Goal: Navigation & Orientation: Understand site structure

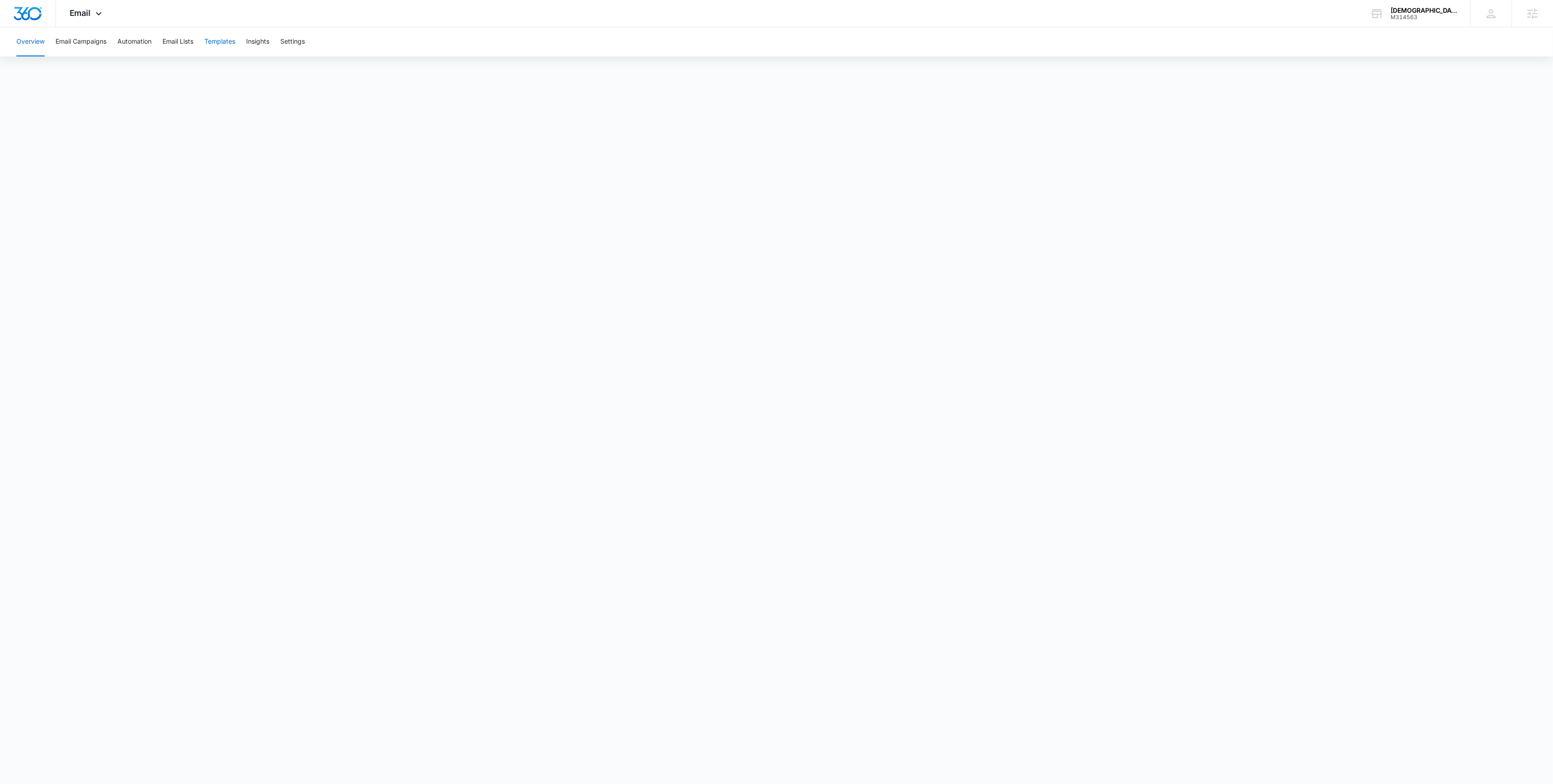
click at [214, 47] on button "Templates" at bounding box center [219, 41] width 31 height 30
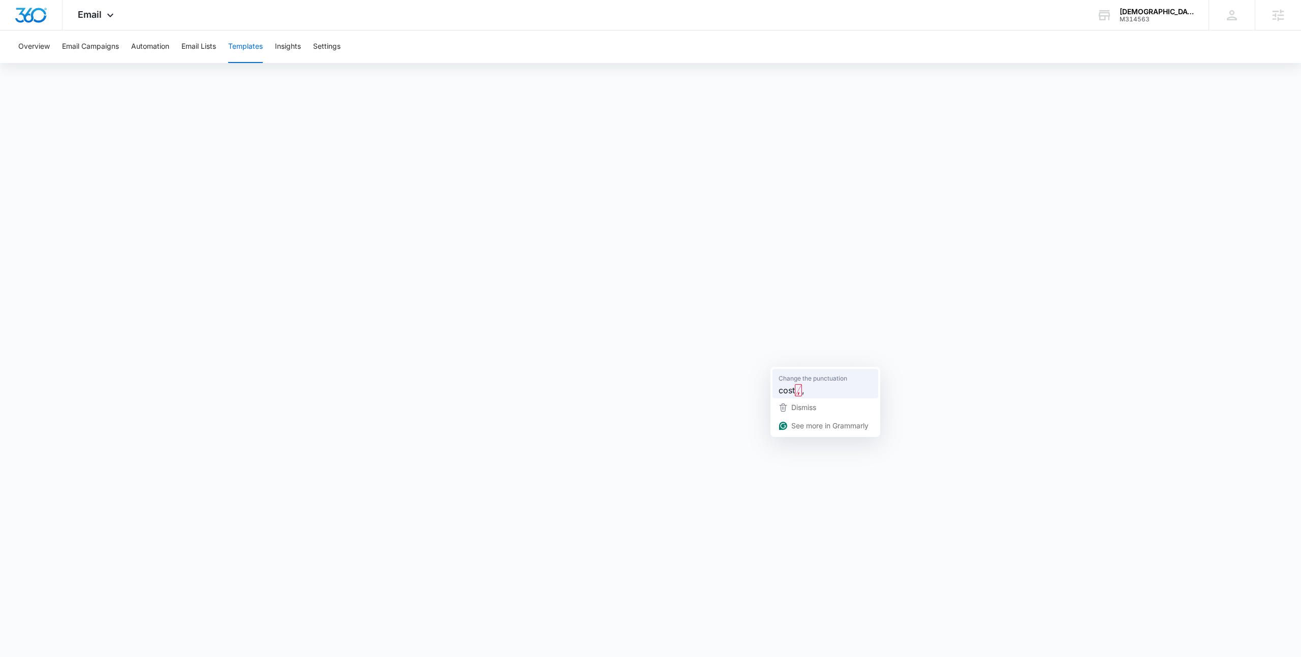
click at [801, 385] on strong "," at bounding box center [798, 390] width 7 height 12
click at [111, 20] on icon at bounding box center [110, 18] width 12 height 12
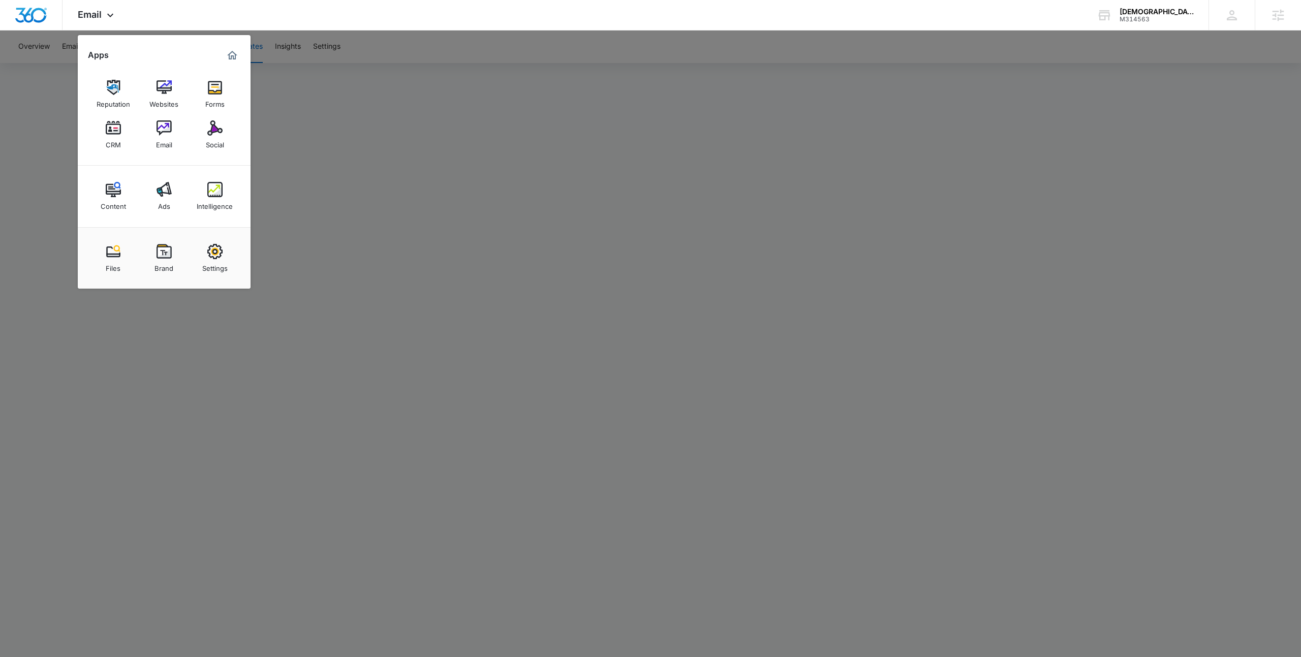
click at [358, 160] on div at bounding box center [650, 328] width 1301 height 657
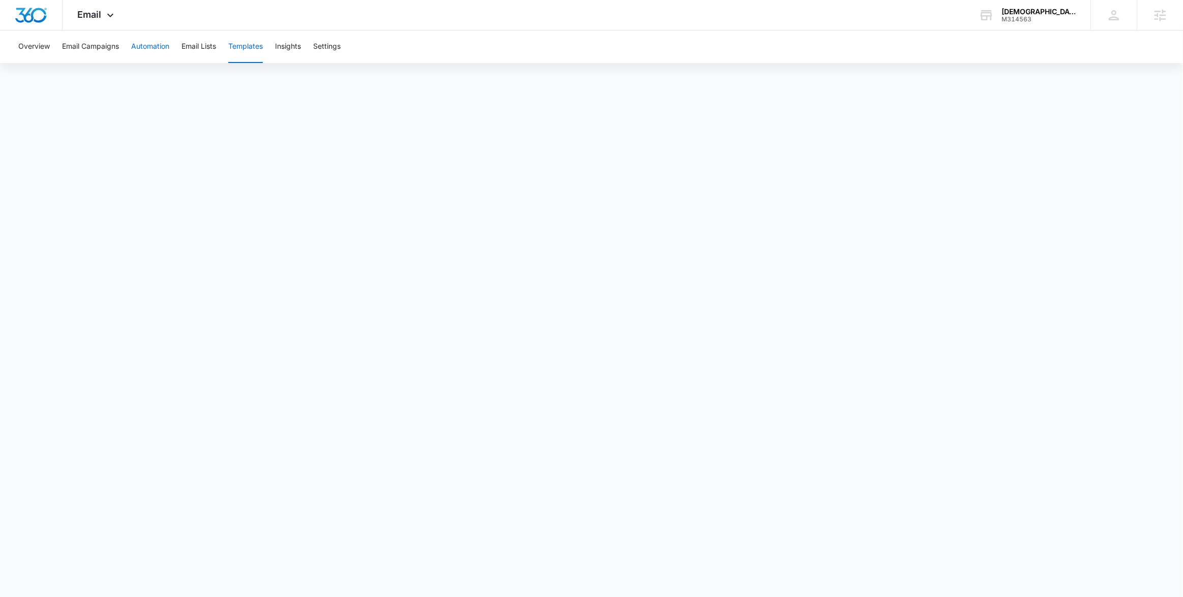
click at [149, 51] on button "Automation" at bounding box center [150, 46] width 38 height 33
click at [104, 15] on icon at bounding box center [110, 18] width 12 height 12
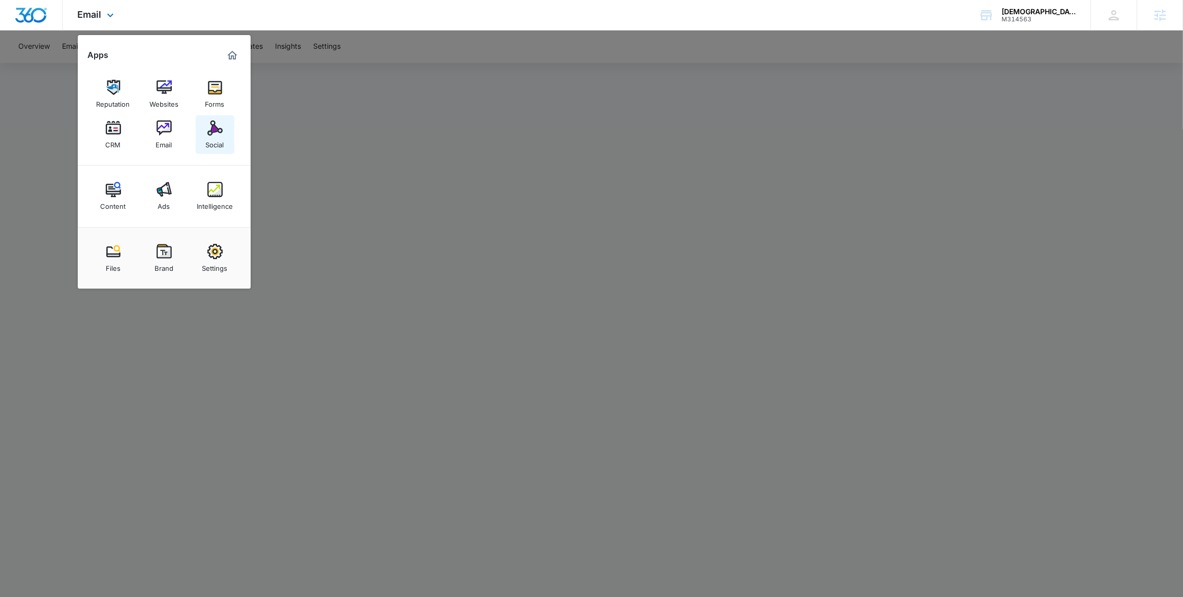
click at [210, 134] on img at bounding box center [214, 127] width 15 height 15
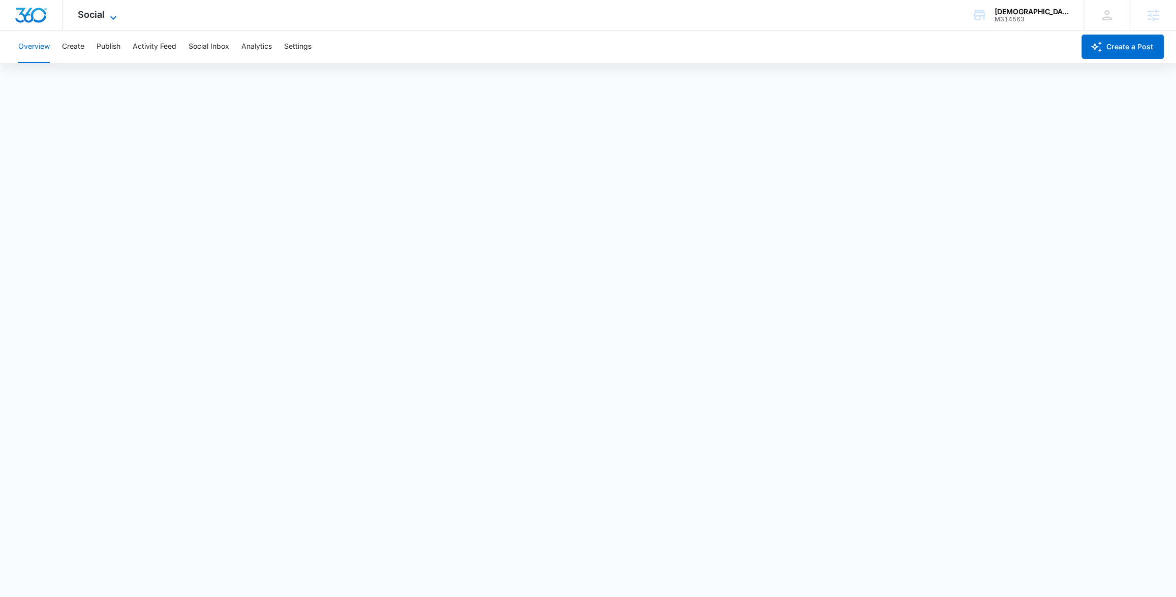
click at [107, 15] on icon at bounding box center [113, 18] width 12 height 12
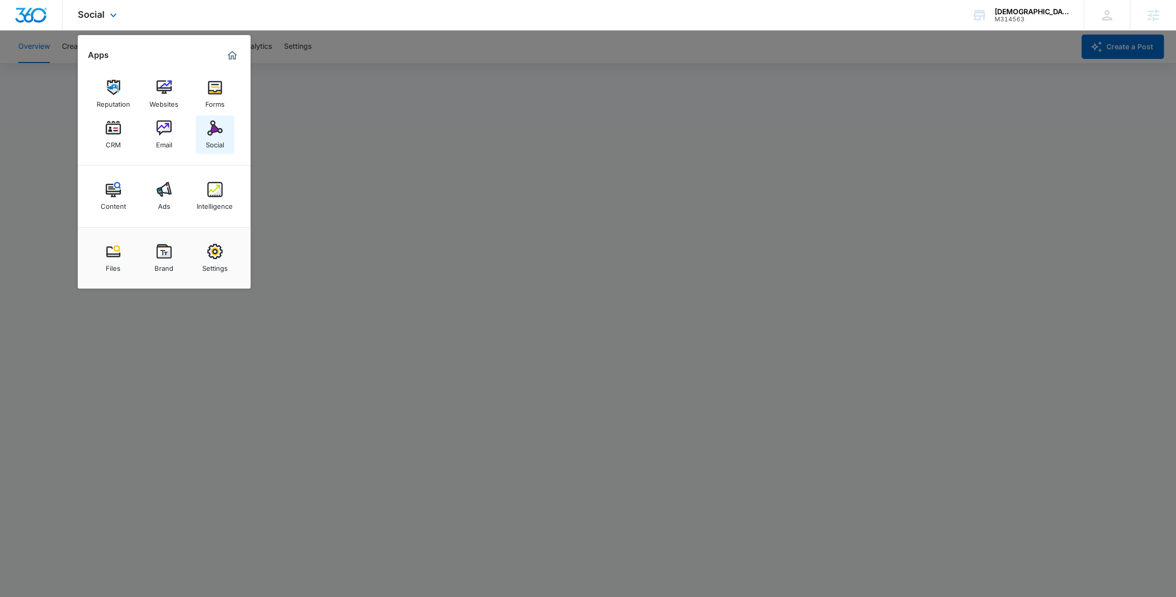
click at [219, 131] on img at bounding box center [214, 127] width 15 height 15
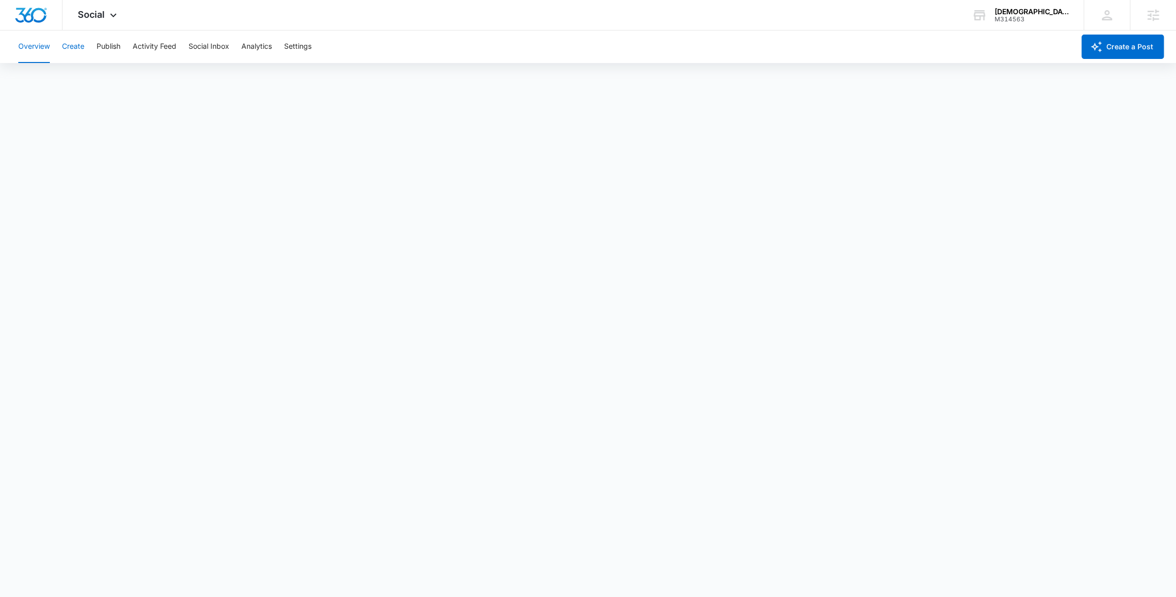
click at [84, 48] on button "Create" at bounding box center [73, 46] width 22 height 33
click at [420, 464] on span "like" at bounding box center [416, 462] width 13 height 13
click at [97, 20] on div "Social Apps Reputation Websites Forms CRM Email Social Content Ads Intelligence…" at bounding box center [99, 15] width 72 height 30
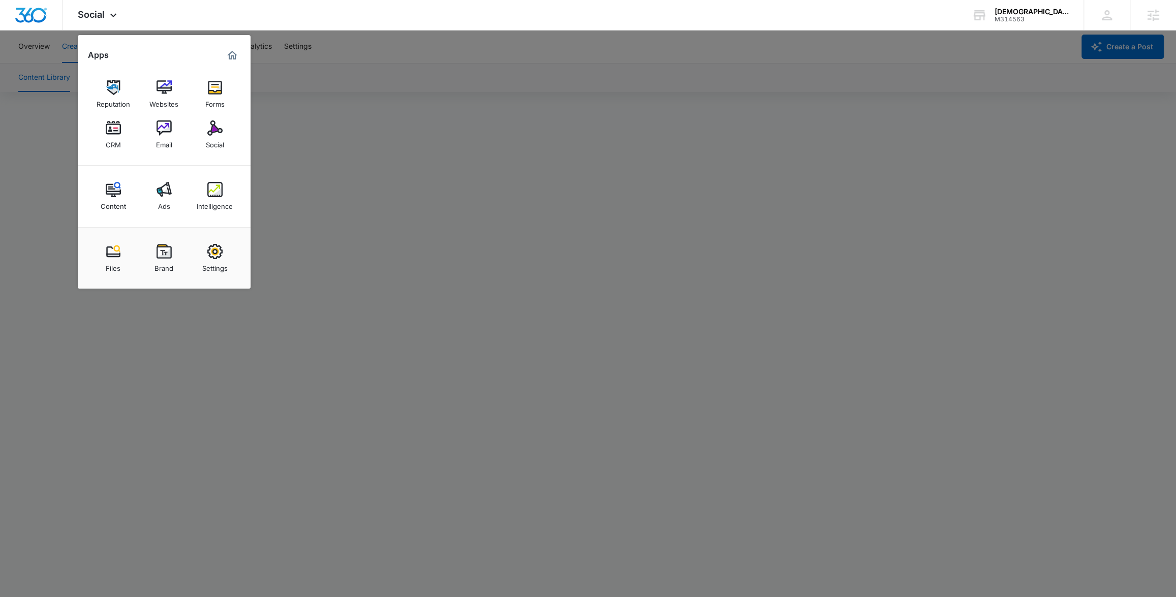
click at [417, 261] on div at bounding box center [588, 298] width 1176 height 597
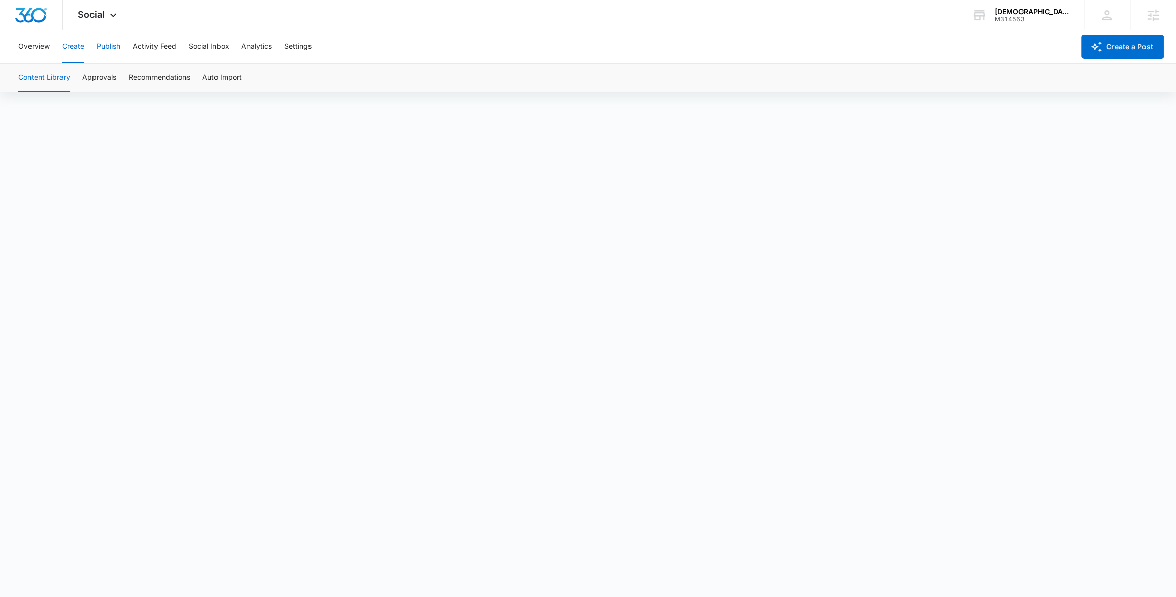
click at [119, 43] on button "Publish" at bounding box center [109, 46] width 24 height 33
click at [83, 76] on button "Schedules" at bounding box center [77, 78] width 35 height 28
click at [40, 81] on button "Calendar" at bounding box center [33, 78] width 30 height 28
click at [72, 76] on button "Schedules" at bounding box center [77, 78] width 35 height 28
click at [29, 78] on button "Calendar" at bounding box center [33, 78] width 30 height 28
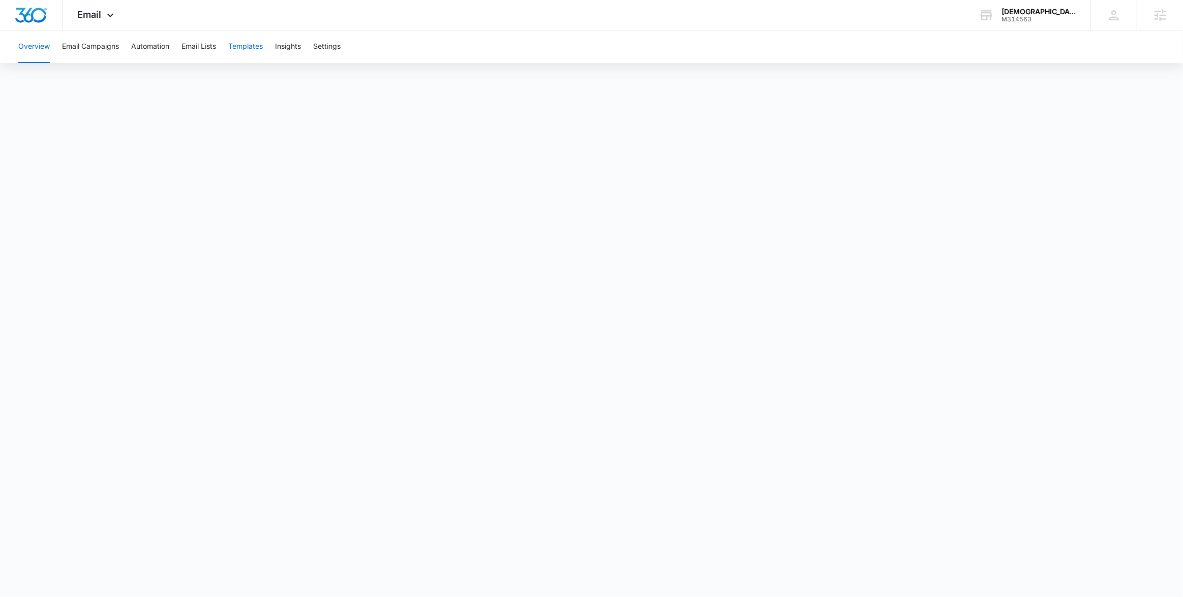
click at [256, 48] on button "Templates" at bounding box center [245, 46] width 35 height 33
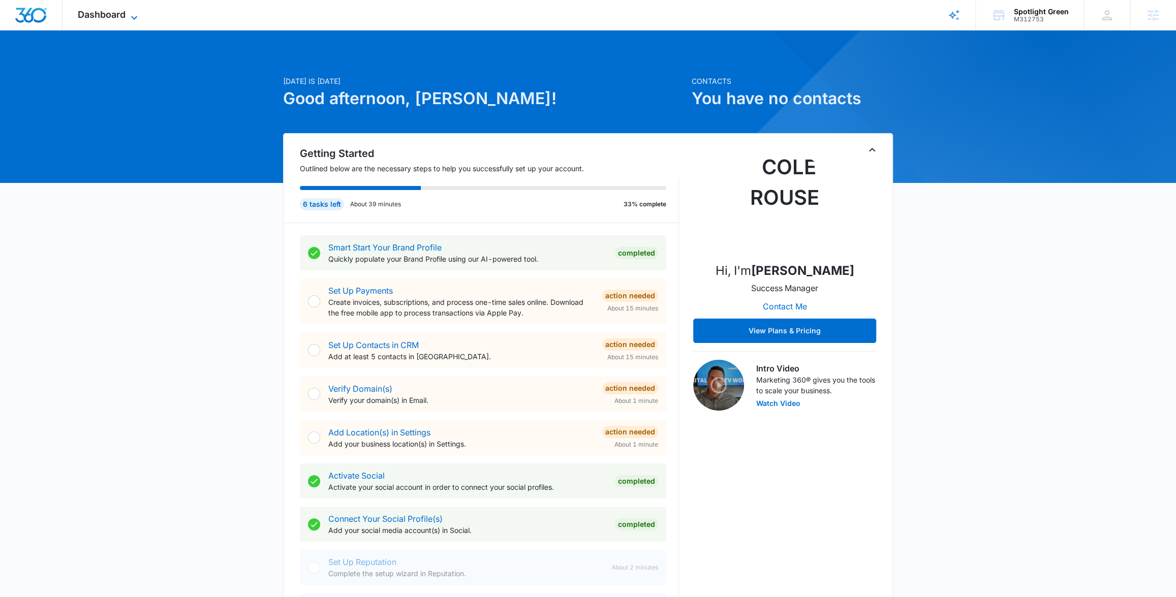
click at [107, 16] on span "Dashboard" at bounding box center [102, 14] width 48 height 11
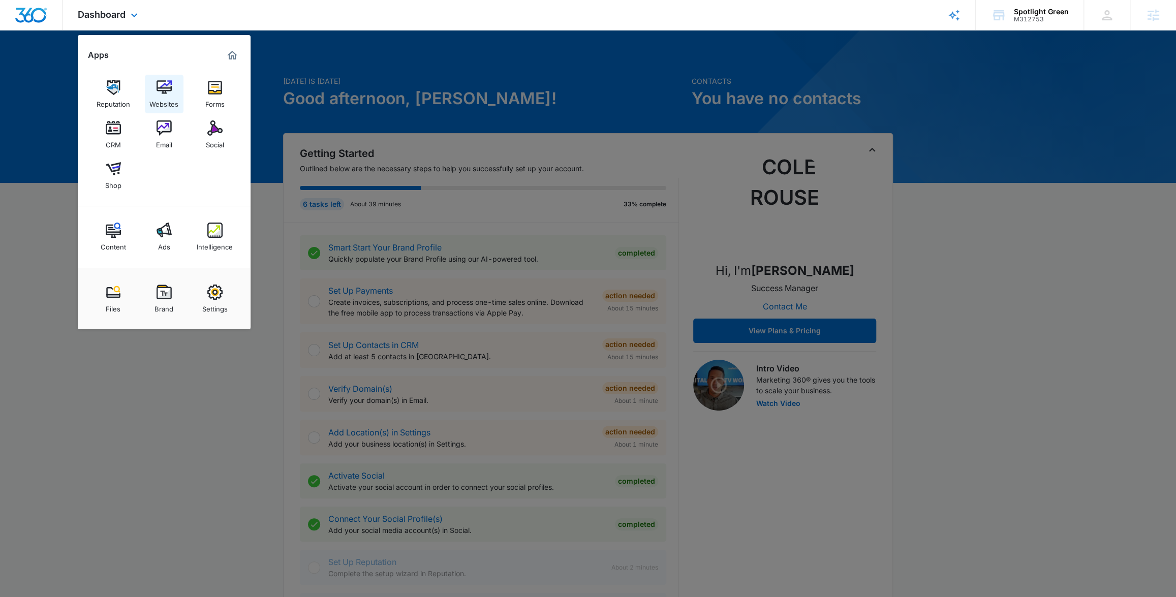
click at [169, 87] on img at bounding box center [164, 87] width 15 height 15
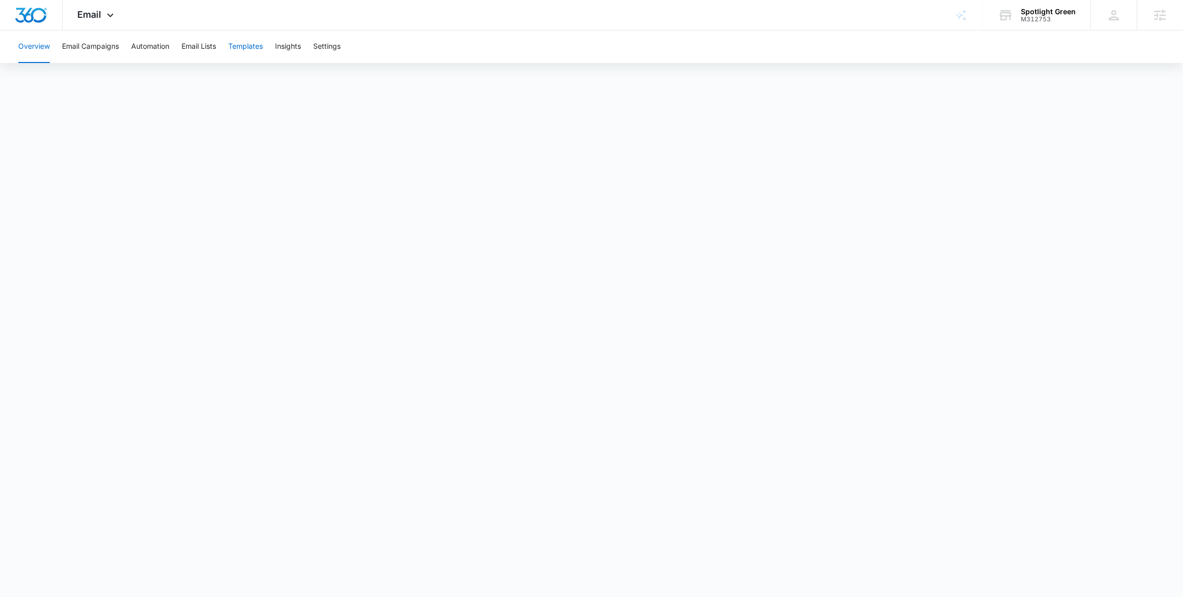
click at [257, 46] on button "Templates" at bounding box center [245, 46] width 35 height 33
click at [153, 49] on button "Automation" at bounding box center [150, 46] width 38 height 33
click at [480, 577] on body "Email Apps Reputation Websites Forms CRM Email Social Shop Content Ads Intellig…" at bounding box center [591, 298] width 1183 height 597
click at [258, 43] on button "Templates" at bounding box center [245, 46] width 35 height 33
click at [154, 42] on button "Automation" at bounding box center [150, 46] width 38 height 33
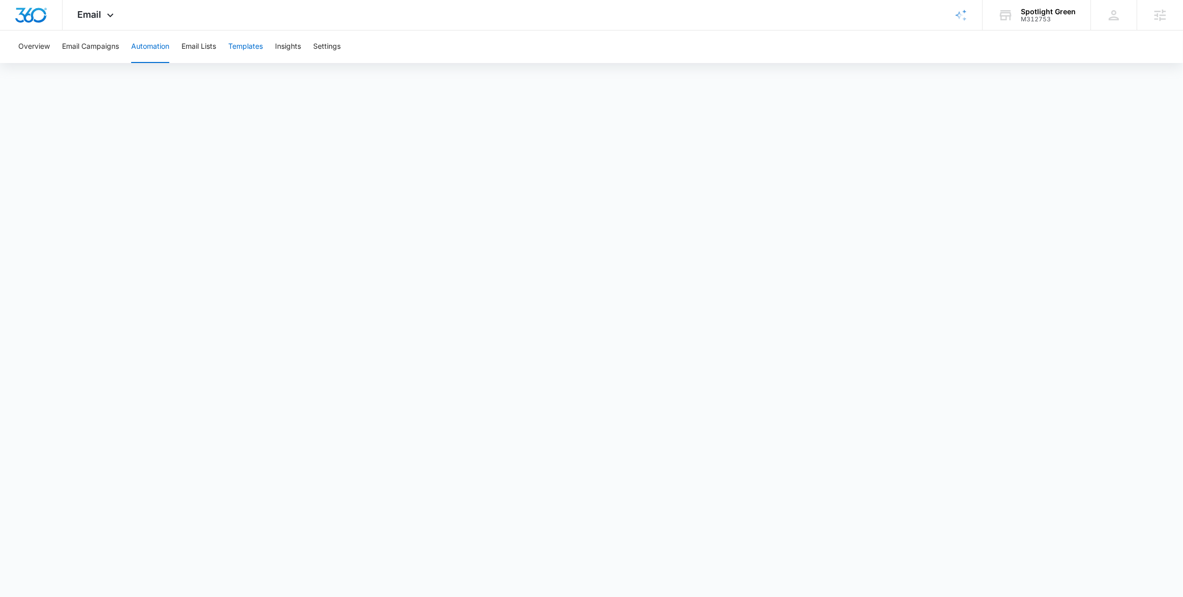
click at [247, 48] on button "Templates" at bounding box center [245, 46] width 35 height 33
click at [93, 15] on span "Email" at bounding box center [90, 14] width 24 height 11
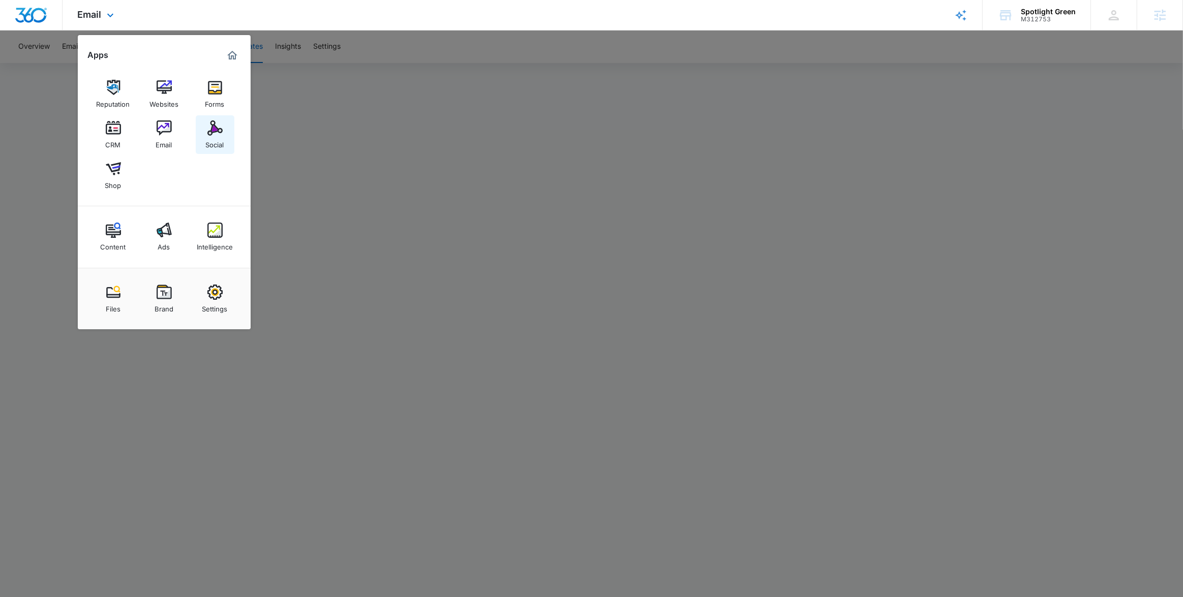
click at [215, 139] on div "Social" at bounding box center [215, 142] width 18 height 13
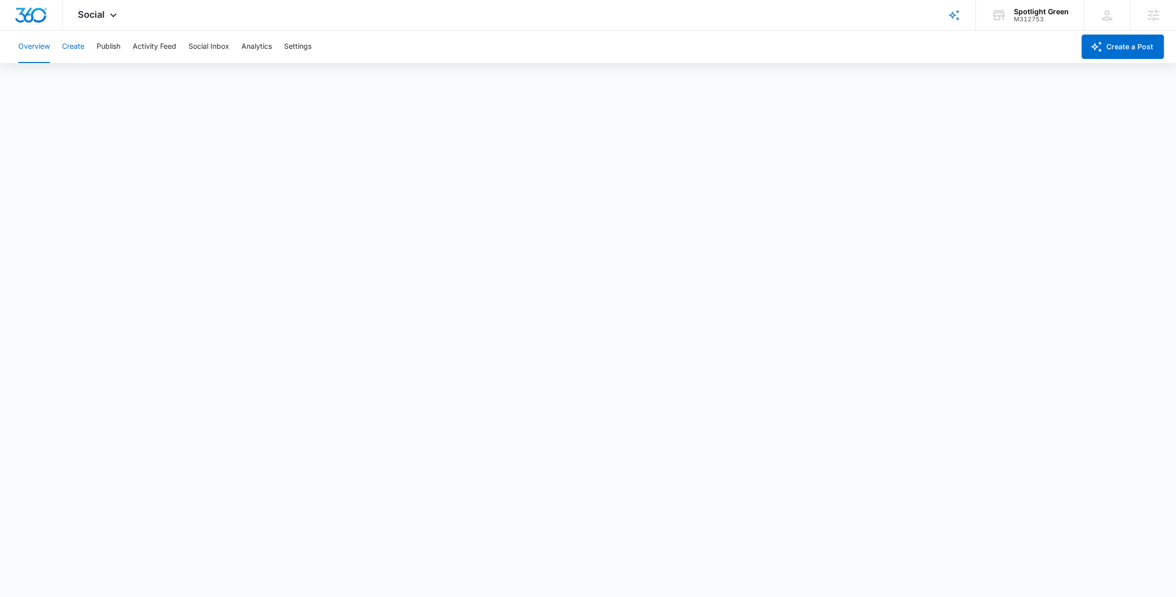
click at [84, 50] on button "Create" at bounding box center [73, 46] width 22 height 33
click at [108, 47] on button "Publish" at bounding box center [109, 46] width 24 height 33
click at [79, 77] on button "Schedules" at bounding box center [77, 78] width 35 height 28
click at [37, 79] on button "Calendar" at bounding box center [33, 78] width 30 height 28
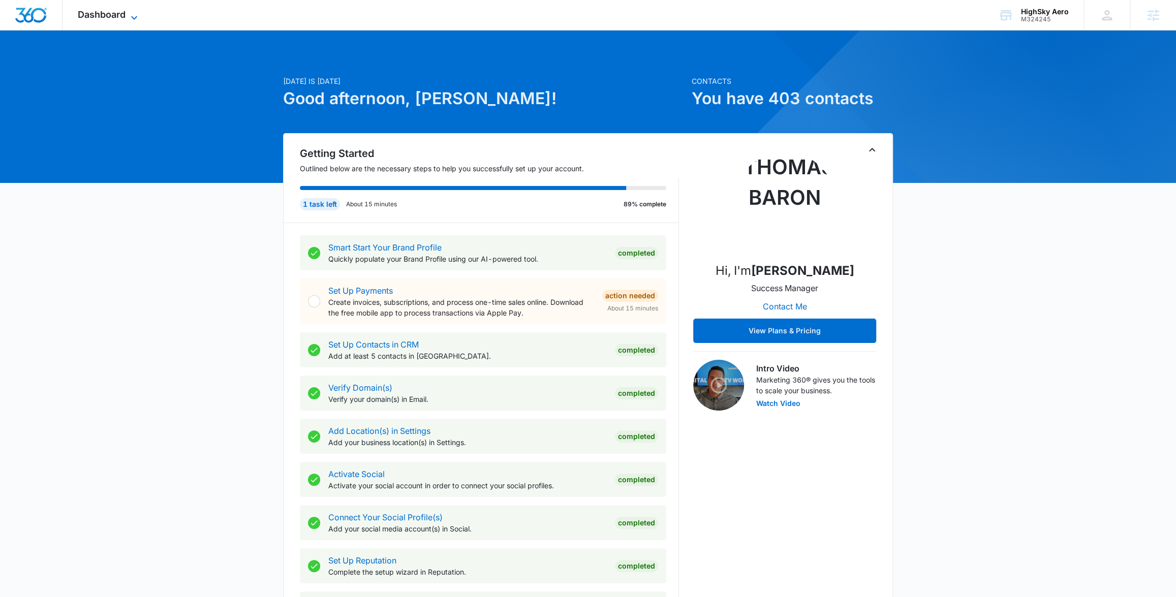
click at [132, 17] on icon at bounding box center [134, 18] width 6 height 4
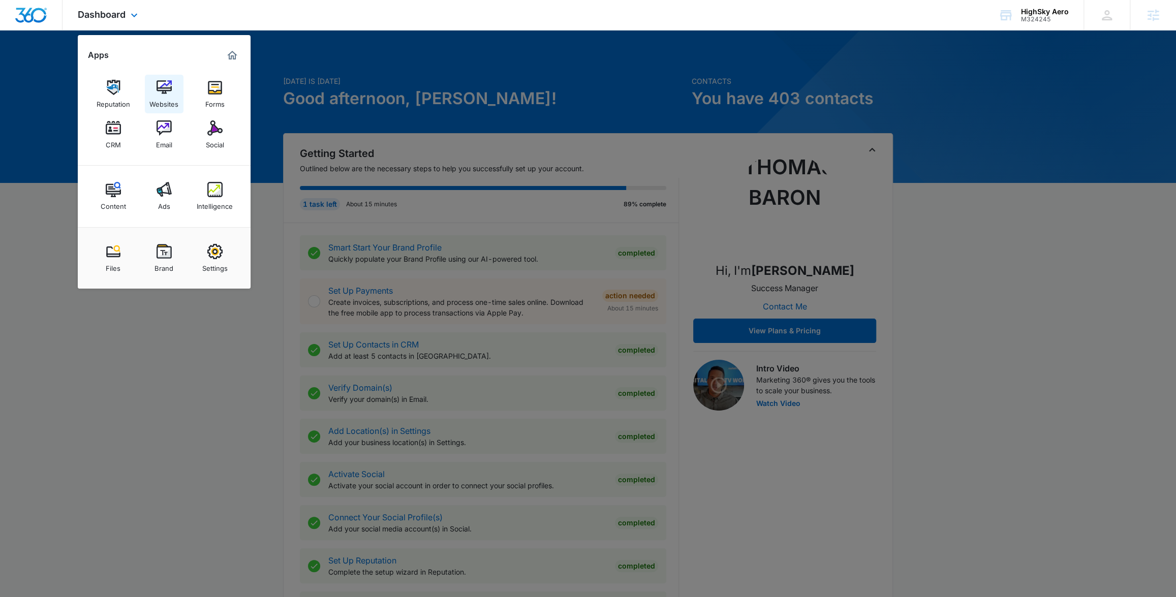
click at [170, 99] on div "Websites" at bounding box center [163, 101] width 29 height 13
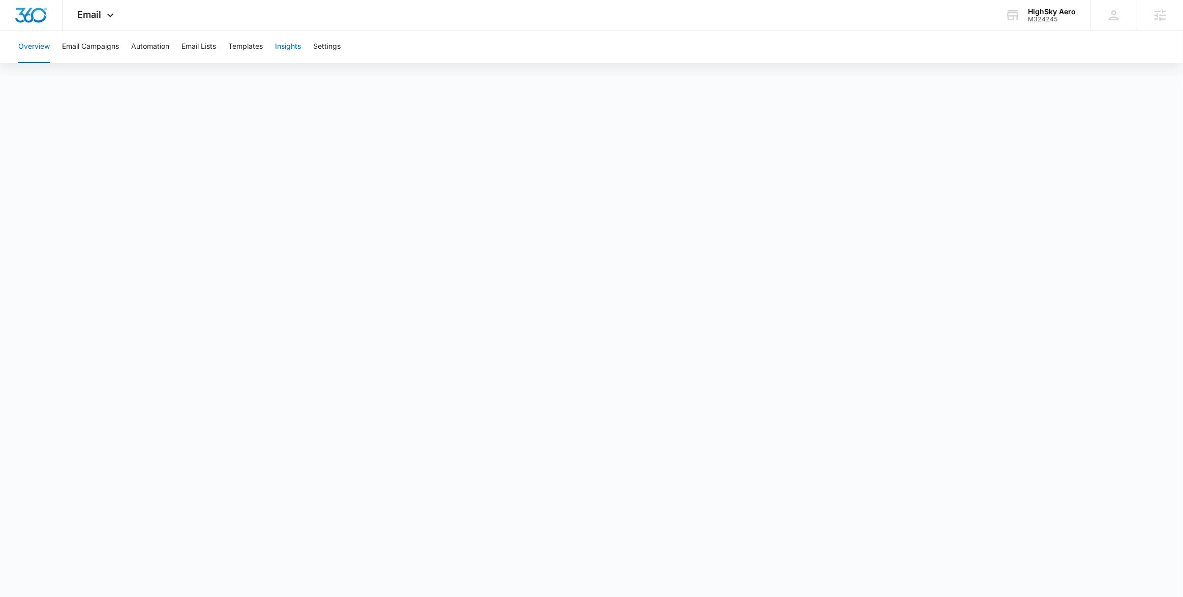
click at [291, 47] on button "Insights" at bounding box center [288, 46] width 26 height 33
click at [235, 49] on button "Templates" at bounding box center [245, 46] width 35 height 33
click at [154, 48] on button "Automation" at bounding box center [150, 46] width 38 height 33
click at [240, 49] on button "Templates" at bounding box center [245, 46] width 35 height 33
click at [150, 47] on button "Automation" at bounding box center [150, 46] width 38 height 33
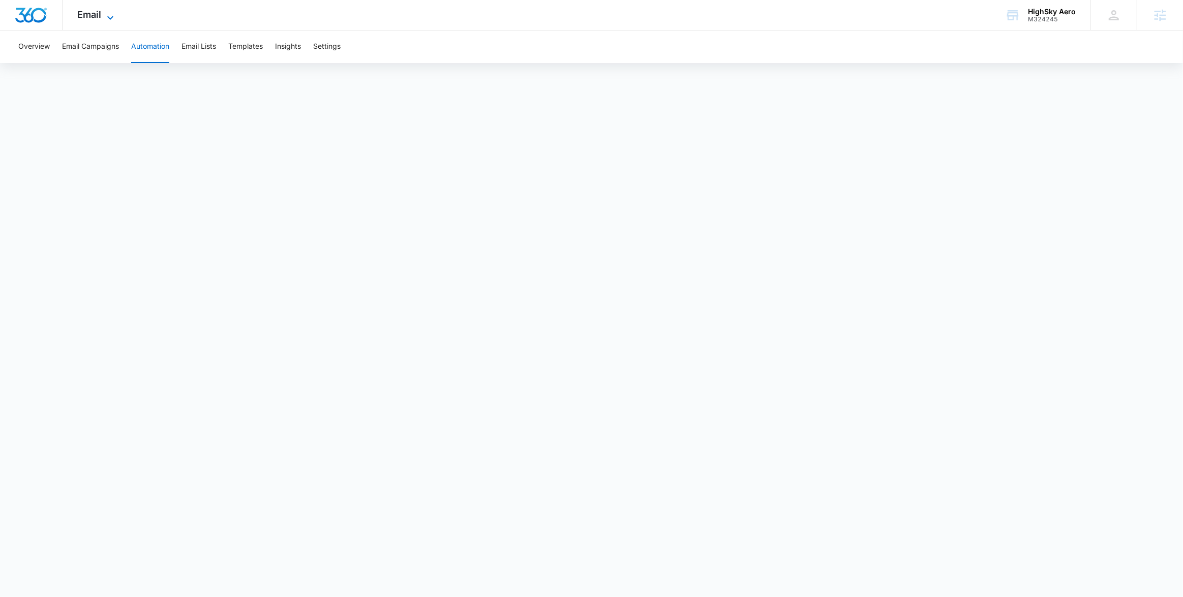
click at [104, 14] on icon at bounding box center [110, 18] width 12 height 12
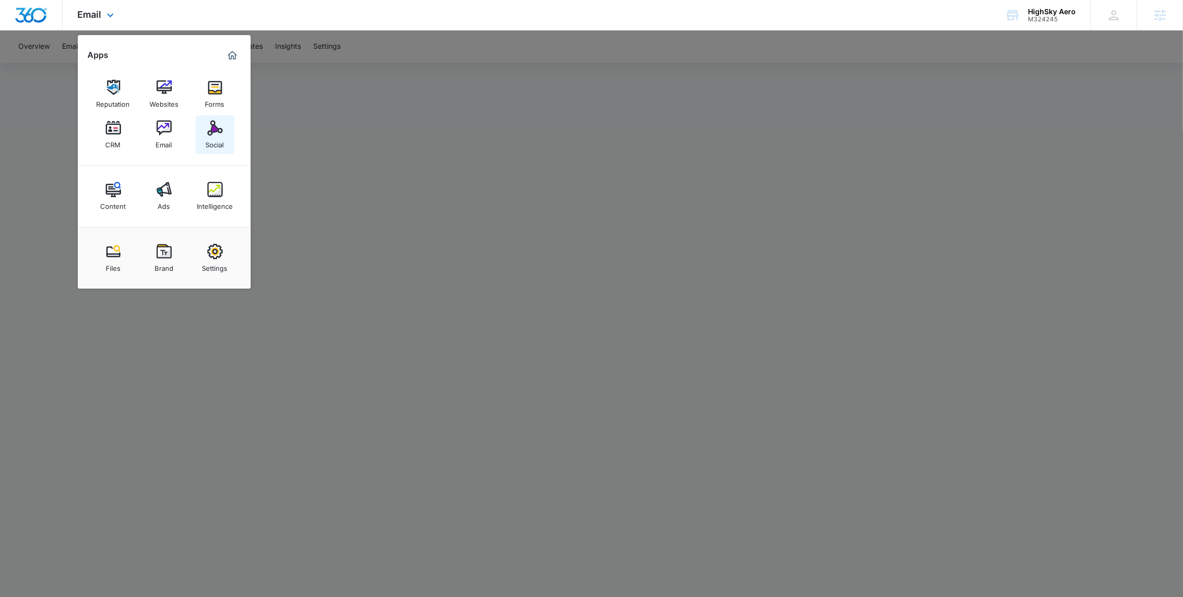
click at [214, 127] on img at bounding box center [214, 127] width 15 height 15
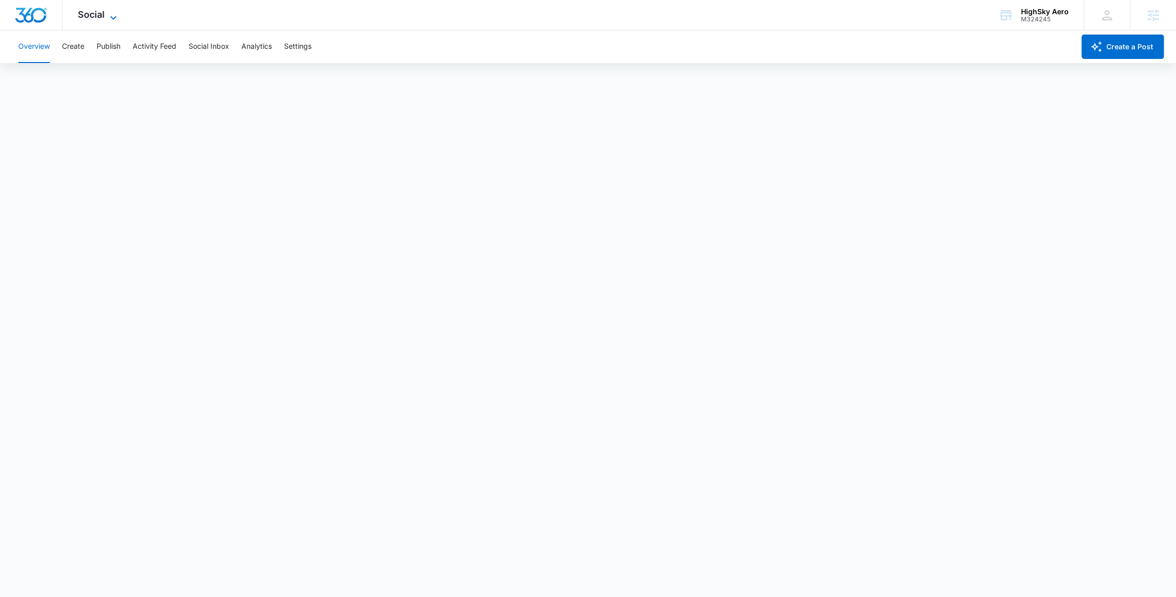
click at [112, 20] on icon at bounding box center [113, 18] width 12 height 12
click at [110, 17] on icon at bounding box center [113, 18] width 12 height 12
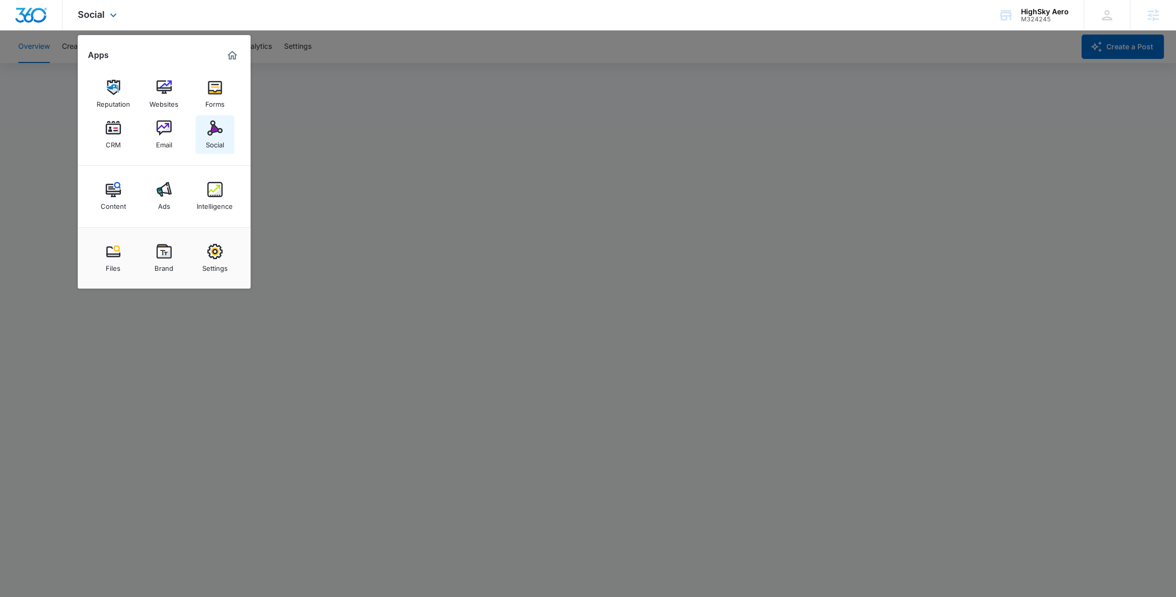
click at [221, 131] on img at bounding box center [214, 127] width 15 height 15
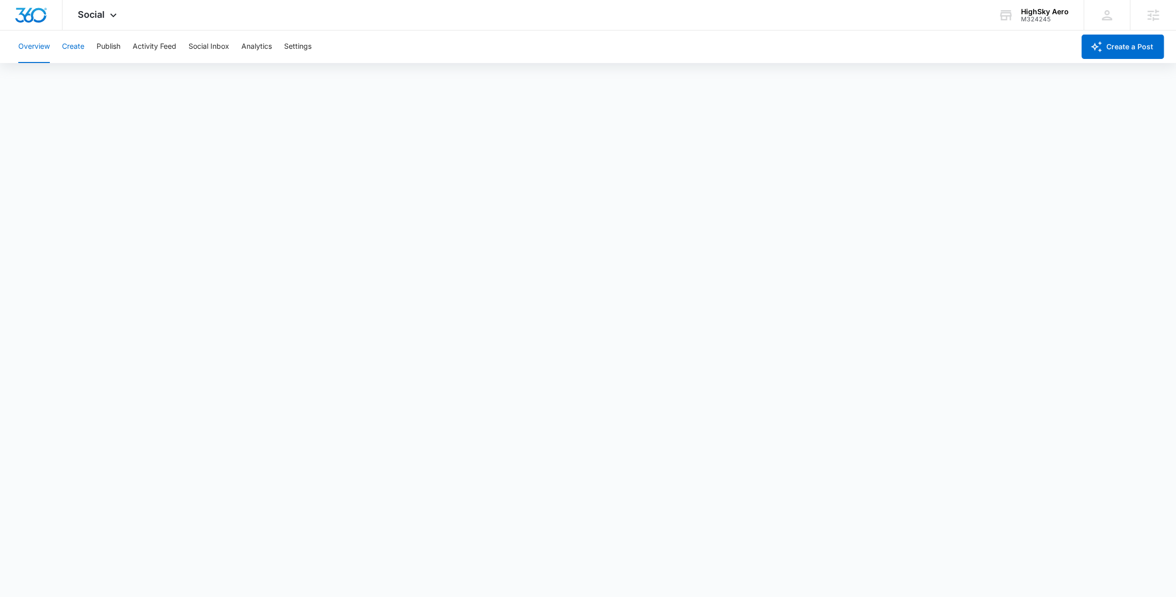
click at [72, 49] on button "Create" at bounding box center [73, 46] width 22 height 33
click at [574, 299] on span "Use the right word" at bounding box center [572, 300] width 53 height 10
click at [106, 37] on button "Publish" at bounding box center [109, 46] width 24 height 33
click at [87, 76] on button "Schedules" at bounding box center [77, 78] width 35 height 28
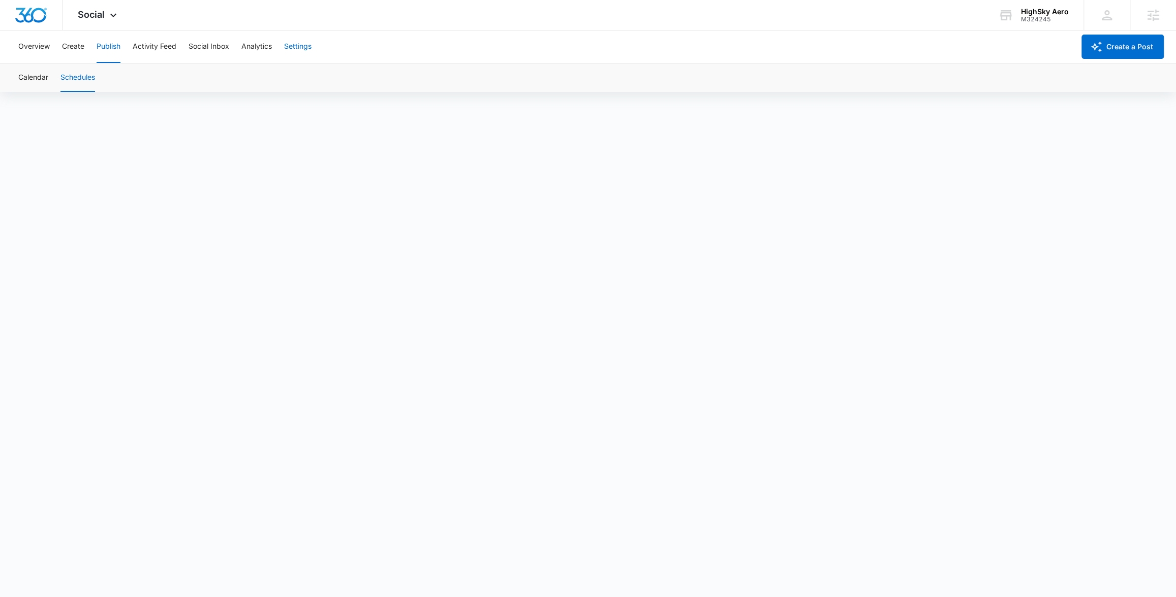
click at [311, 46] on button "Settings" at bounding box center [297, 46] width 27 height 33
click at [118, 45] on button "Publish" at bounding box center [109, 46] width 24 height 33
click at [77, 79] on button "Schedules" at bounding box center [77, 78] width 35 height 28
click at [36, 81] on button "Calendar" at bounding box center [33, 78] width 30 height 28
click at [74, 72] on button "Schedules" at bounding box center [77, 78] width 35 height 28
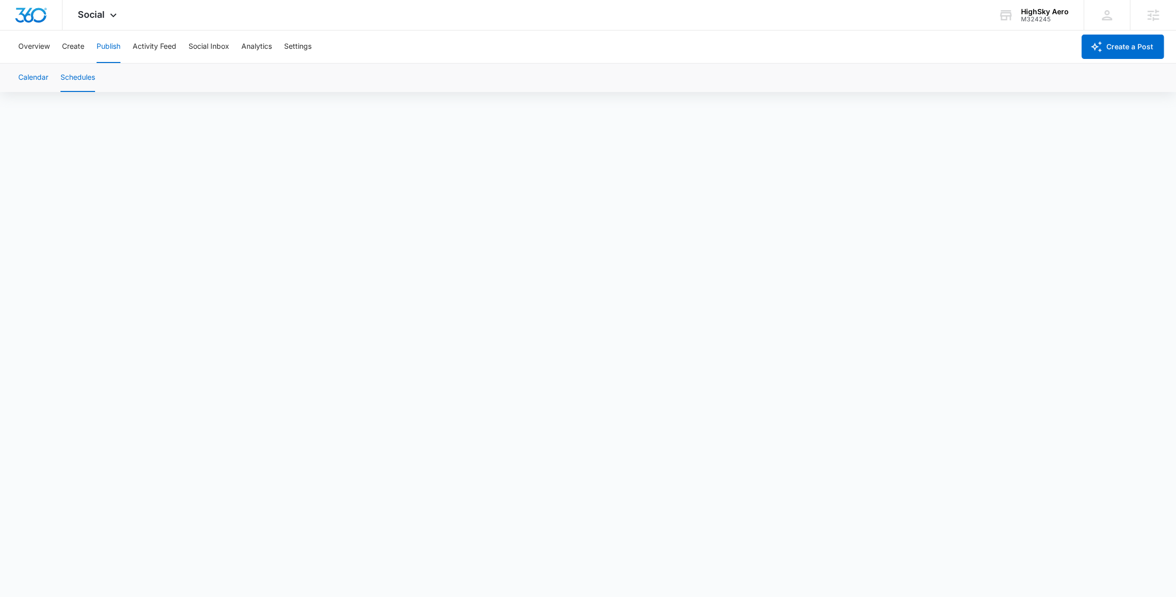
click at [35, 78] on button "Calendar" at bounding box center [33, 78] width 30 height 28
click at [117, 13] on icon at bounding box center [113, 18] width 12 height 12
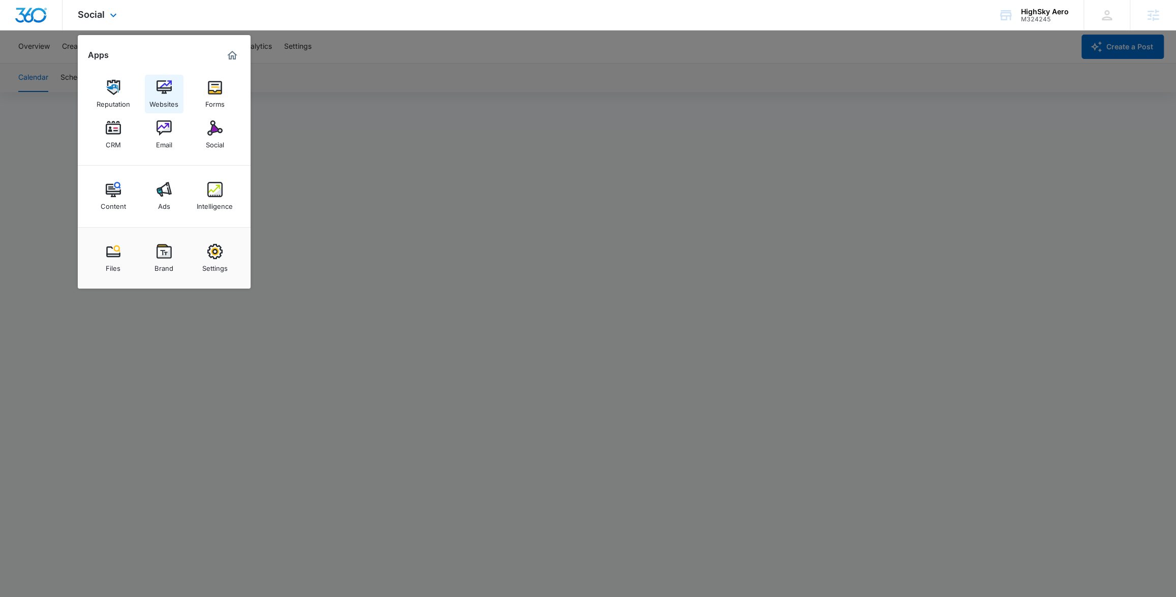
click at [164, 93] on img at bounding box center [164, 87] width 15 height 15
